Goal: Find specific page/section: Find specific page/section

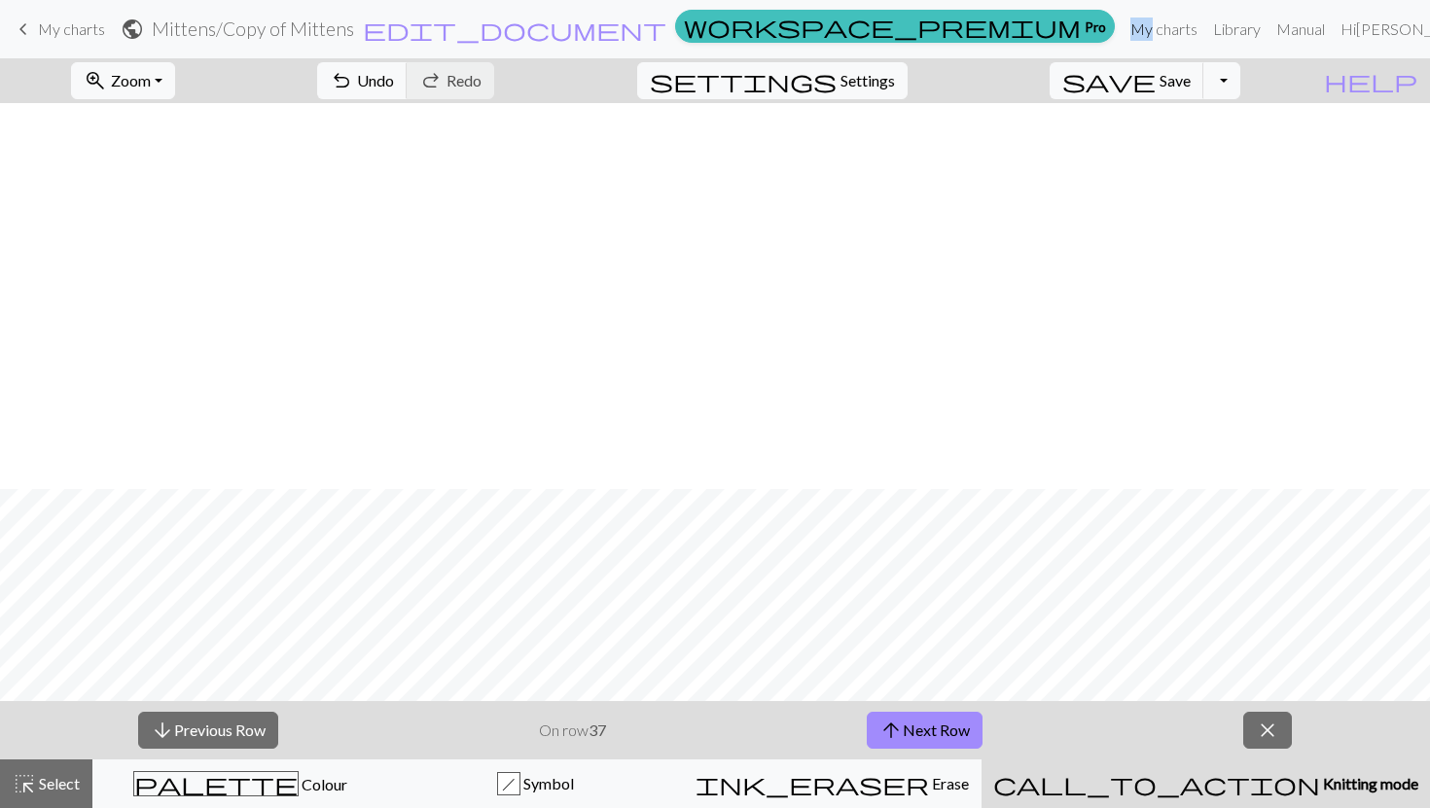
scroll to position [386, 0]
click at [935, 724] on button "arrow_upward Next Row" at bounding box center [925, 730] width 116 height 37
click at [916, 733] on button "arrow_upward Next Row" at bounding box center [925, 730] width 116 height 37
click at [888, 719] on span "arrow_upward" at bounding box center [890, 730] width 23 height 27
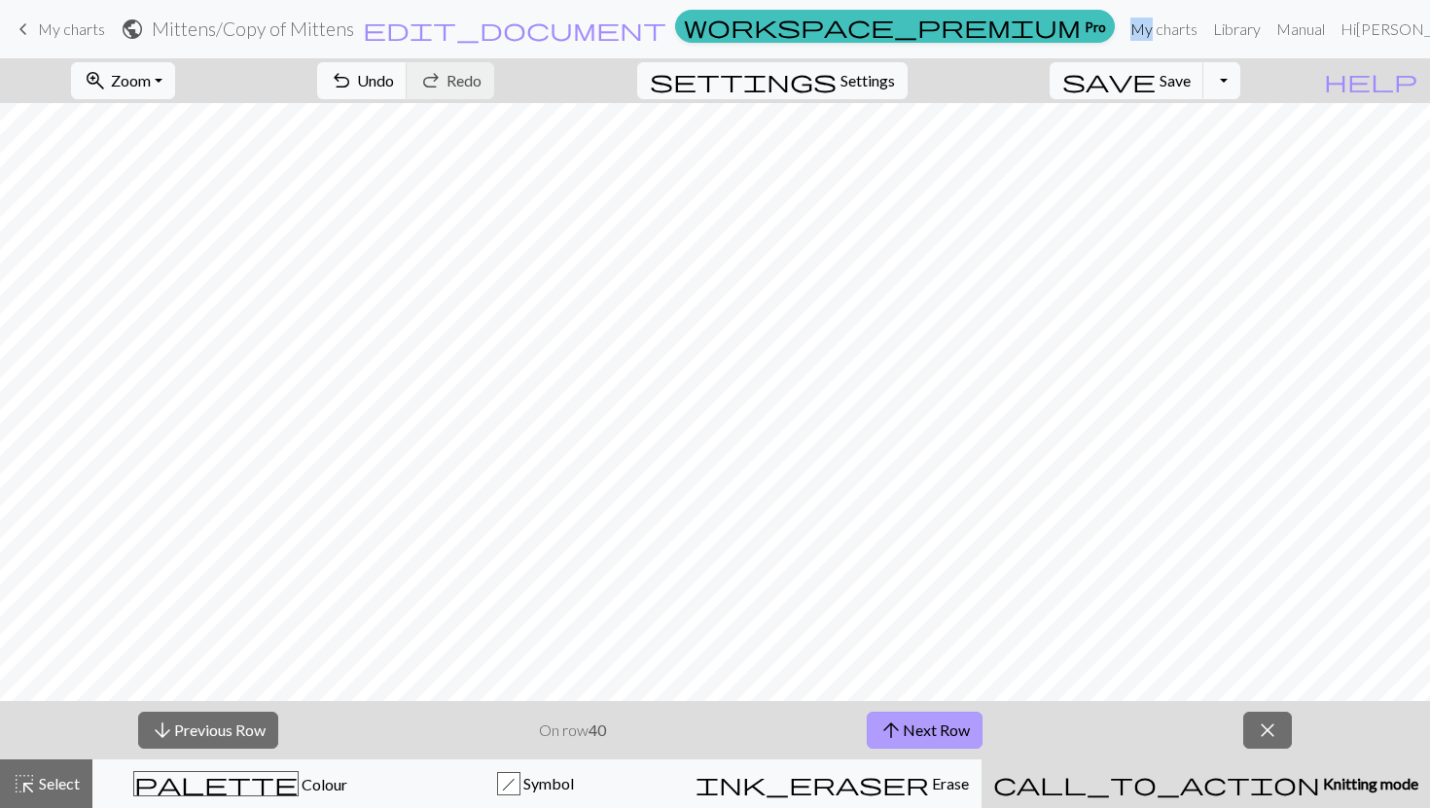
click at [928, 721] on button "arrow_upward Next Row" at bounding box center [925, 730] width 116 height 37
click at [907, 729] on button "arrow_upward Next Row" at bounding box center [925, 730] width 116 height 37
click at [890, 733] on span "arrow_upward" at bounding box center [890, 730] width 23 height 27
click at [948, 720] on button "arrow_upward Next Row" at bounding box center [925, 730] width 116 height 37
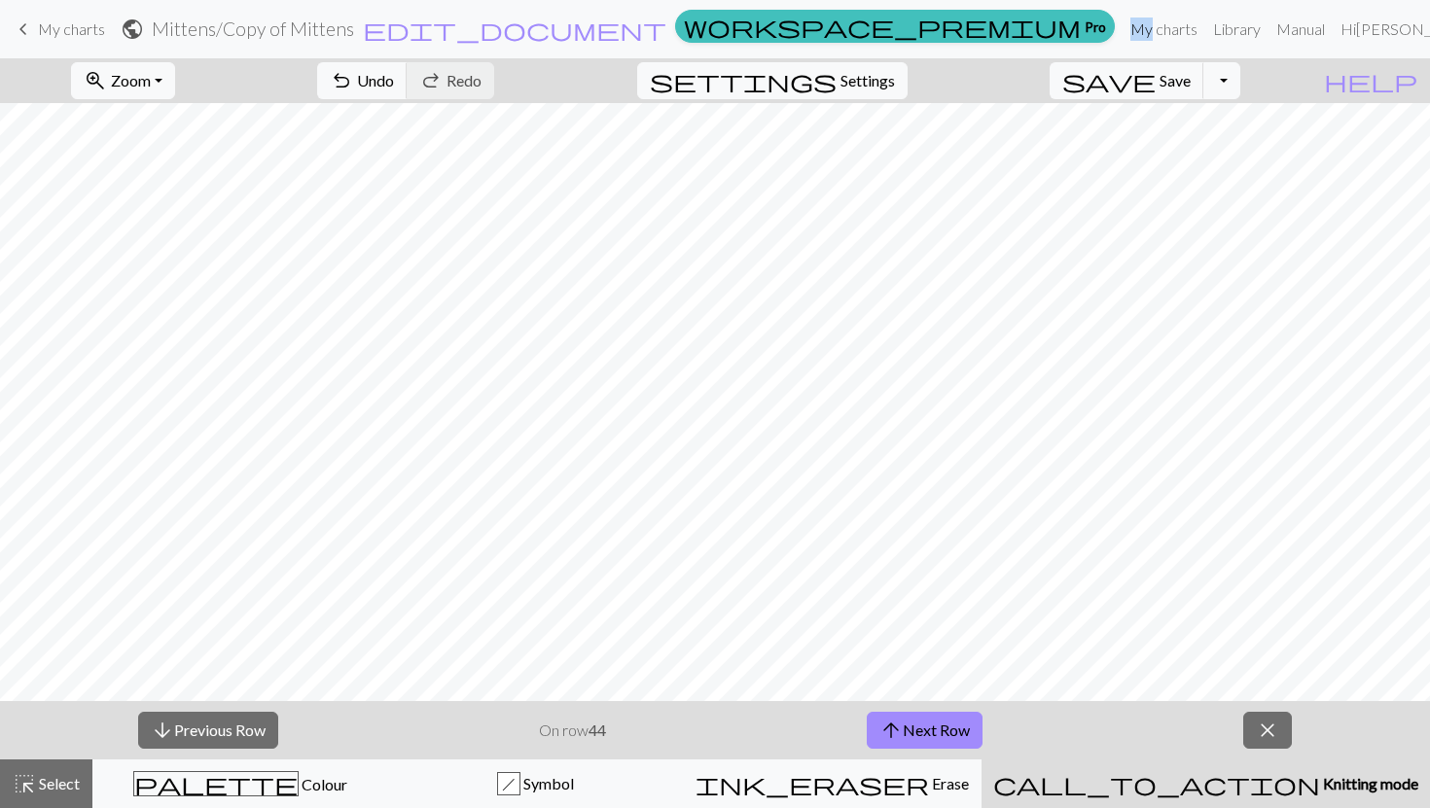
click at [943, 711] on div "arrow_downward Previous Row On row 44 arrow_upward Next Row close" at bounding box center [715, 730] width 1430 height 58
click at [943, 723] on button "arrow_upward Next Row" at bounding box center [925, 730] width 116 height 37
click at [961, 729] on button "arrow_upward Next Row" at bounding box center [925, 730] width 116 height 37
